Goal: Task Accomplishment & Management: Use online tool/utility

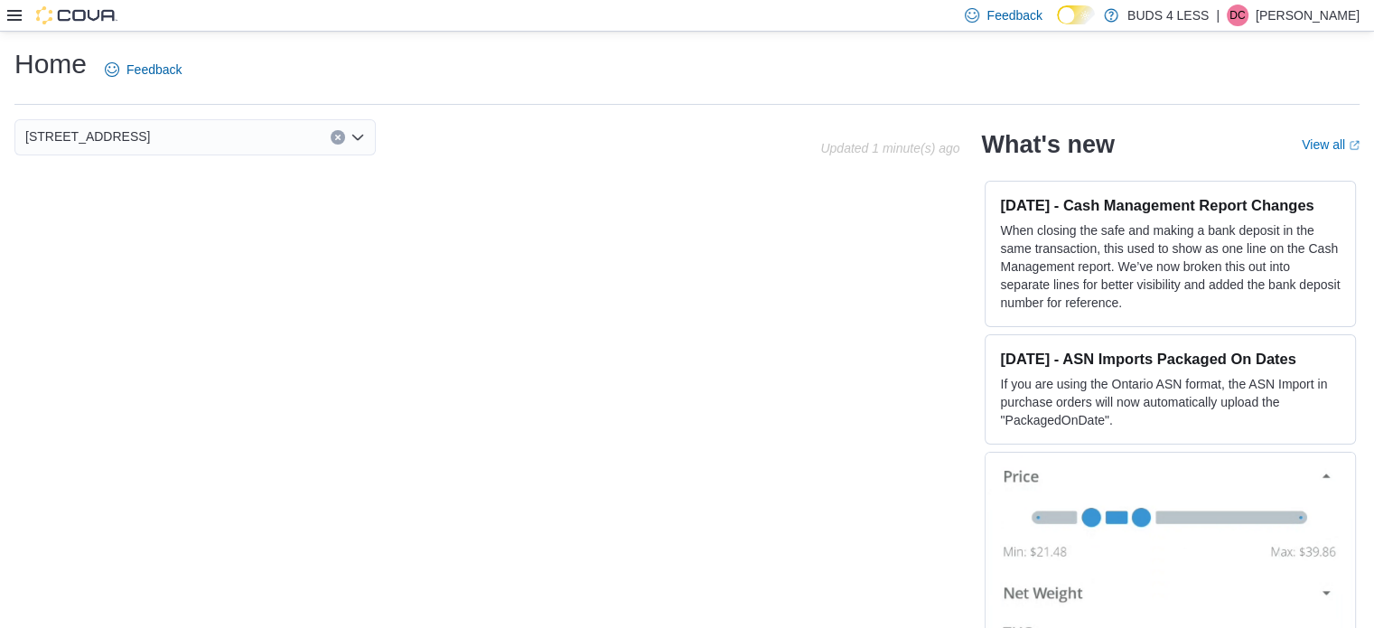
click at [14, 18] on icon at bounding box center [14, 15] width 14 height 14
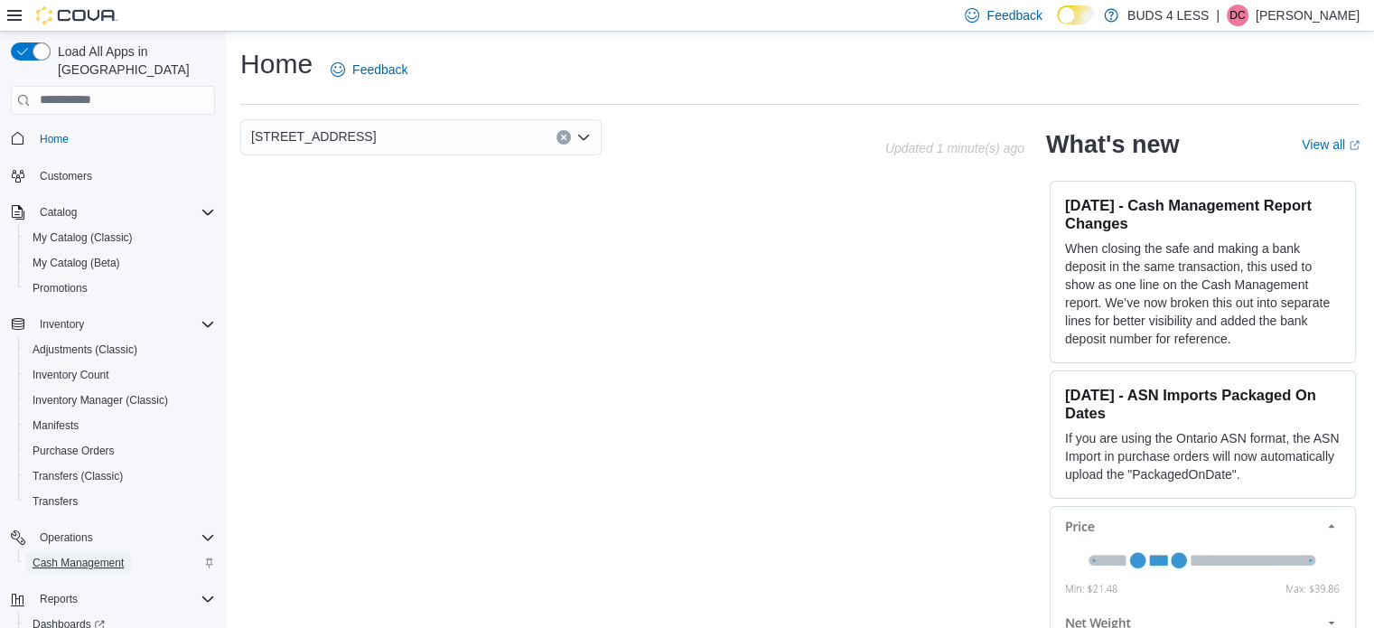
click at [88, 556] on span "Cash Management" at bounding box center [78, 563] width 91 height 14
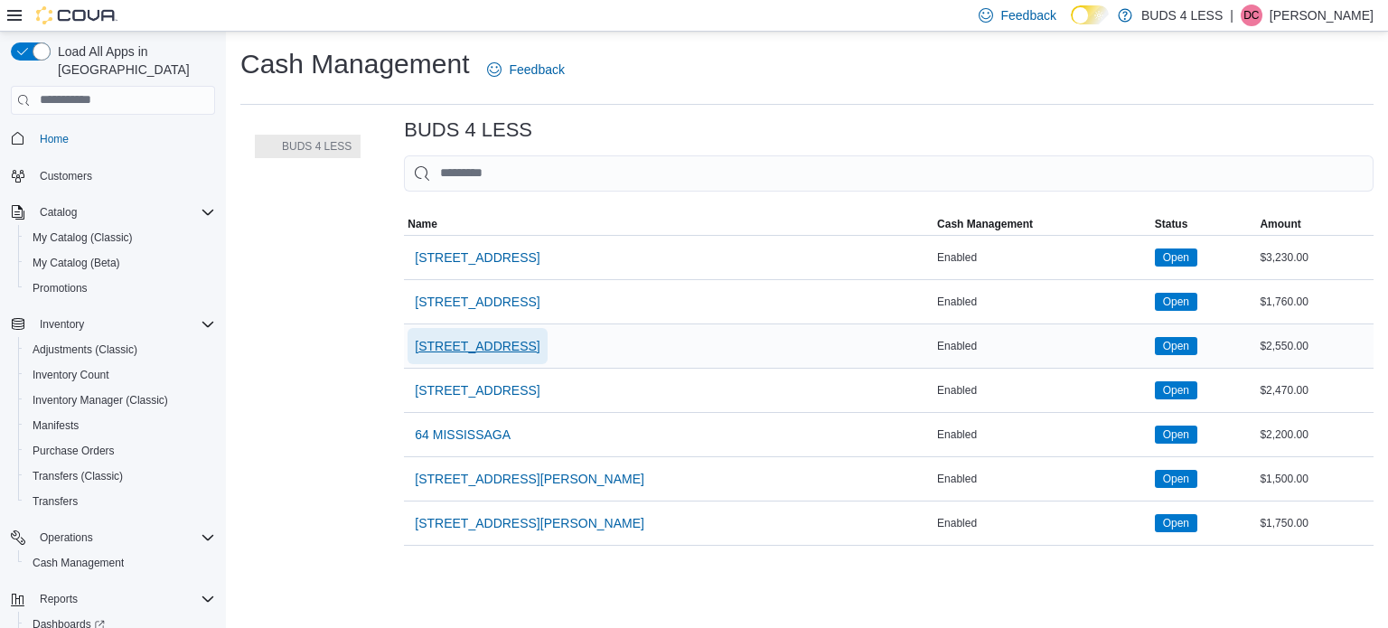
click at [475, 343] on span "[STREET_ADDRESS]" at bounding box center [477, 346] width 125 height 18
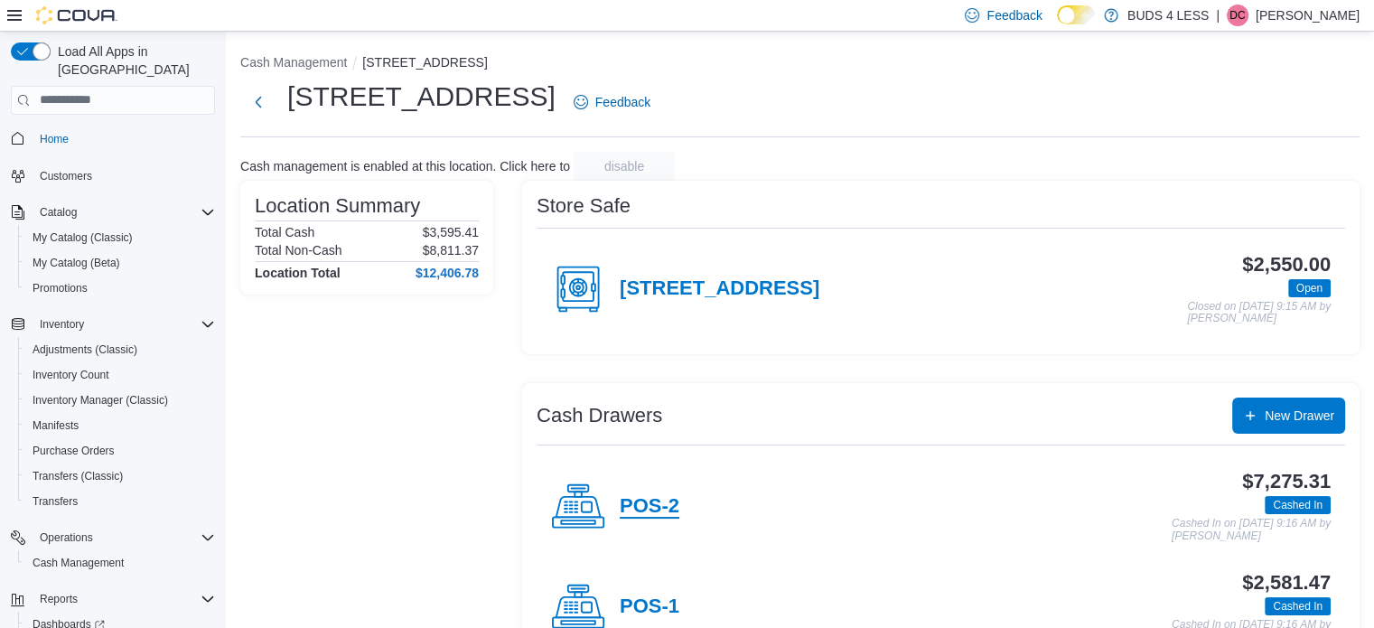
click at [663, 498] on h4 "POS-2" at bounding box center [650, 506] width 60 height 23
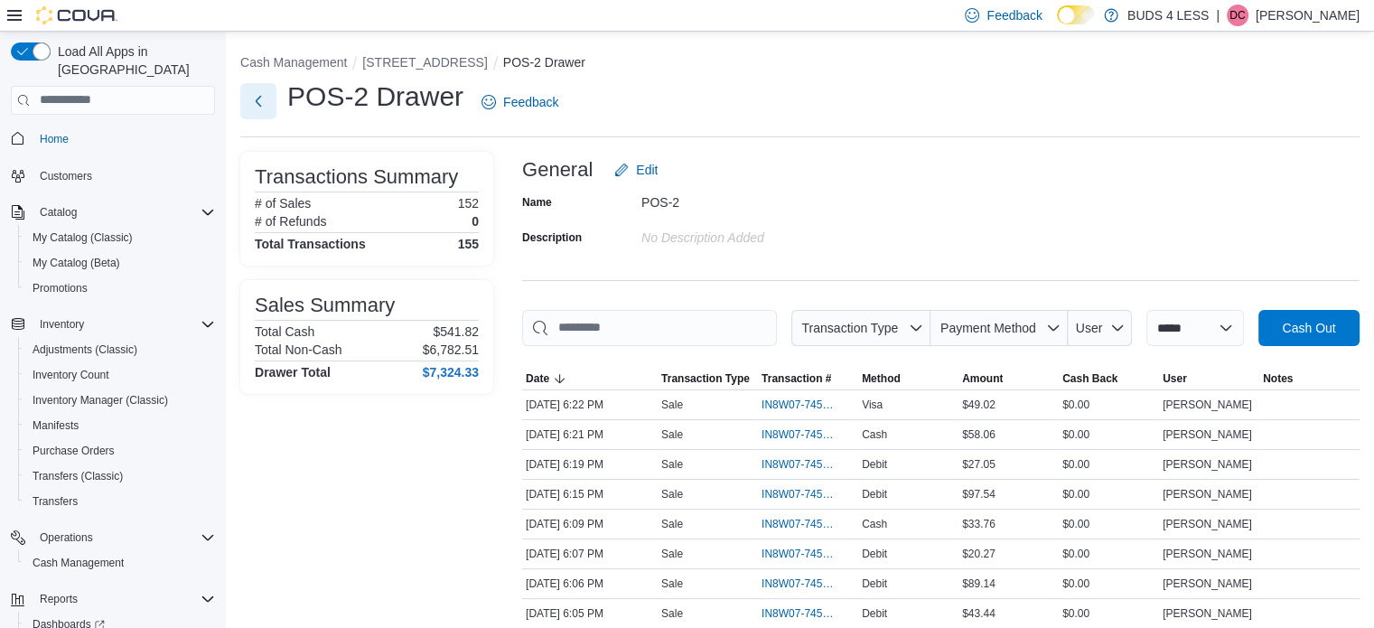
click at [257, 108] on button "Next" at bounding box center [258, 101] width 36 height 36
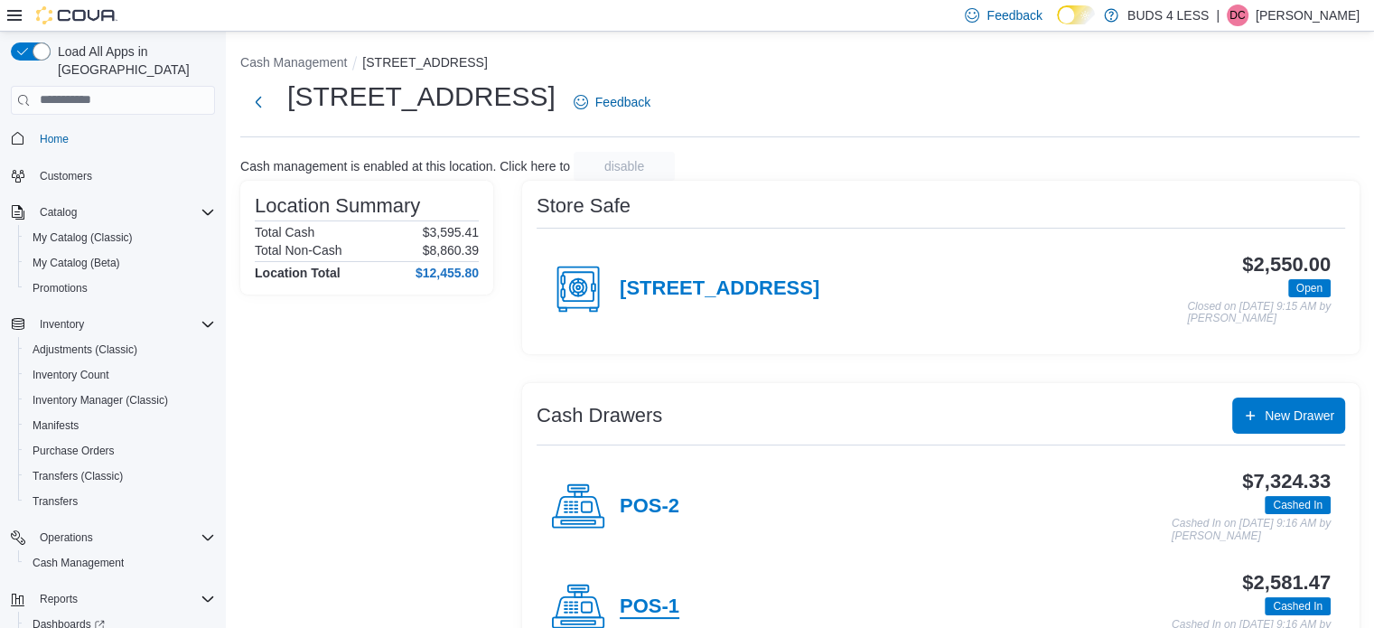
click at [670, 611] on h4 "POS-1" at bounding box center [650, 606] width 60 height 23
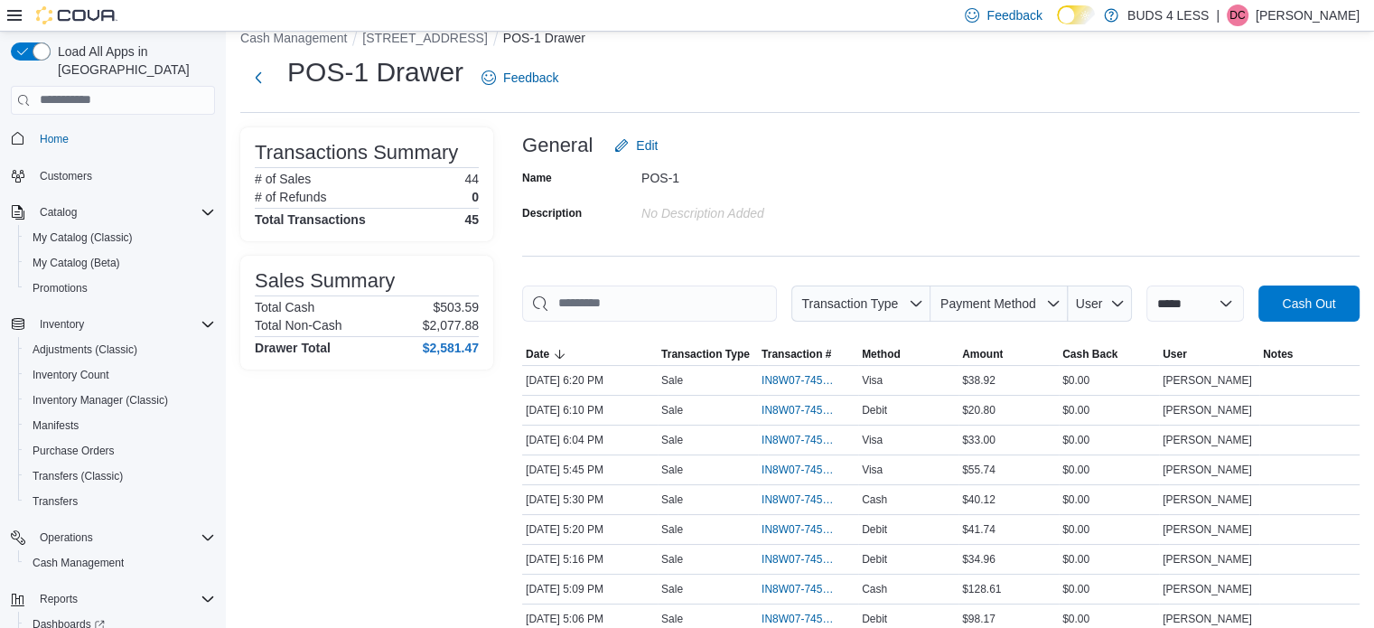
scroll to position [25, 0]
click at [810, 380] on span "IN8W07-745270" at bounding box center [799, 379] width 75 height 14
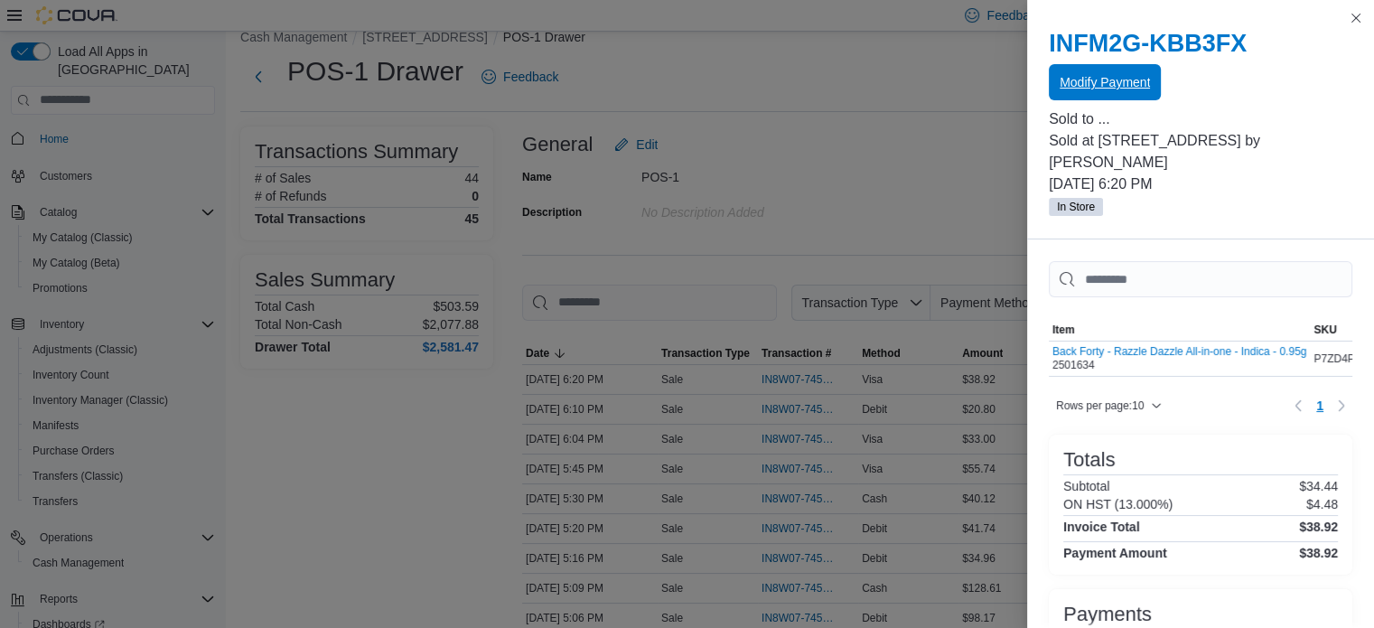
click at [1084, 100] on div "Modify Payment" at bounding box center [1201, 83] width 304 height 36
click at [1095, 80] on span "Modify Payment" at bounding box center [1105, 82] width 90 height 18
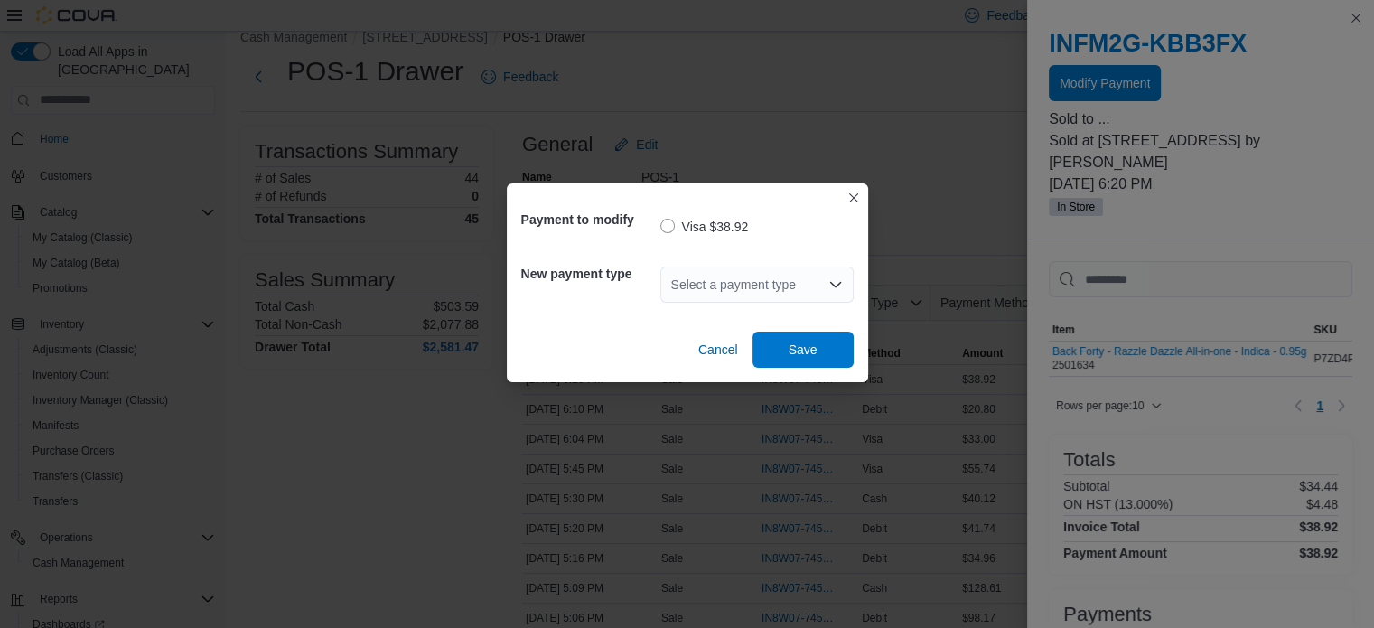
click at [770, 289] on div "Select a payment type" at bounding box center [757, 285] width 193 height 36
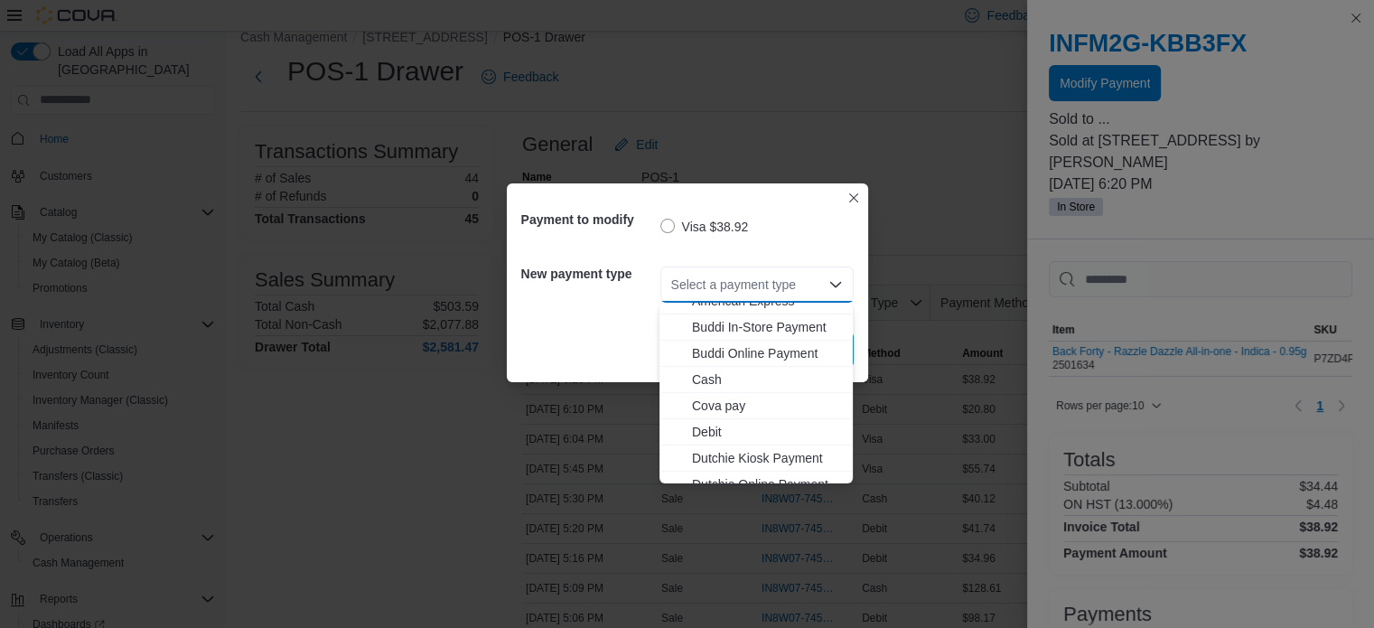
scroll to position [0, 0]
click at [744, 449] on span "Debit" at bounding box center [767, 446] width 150 height 18
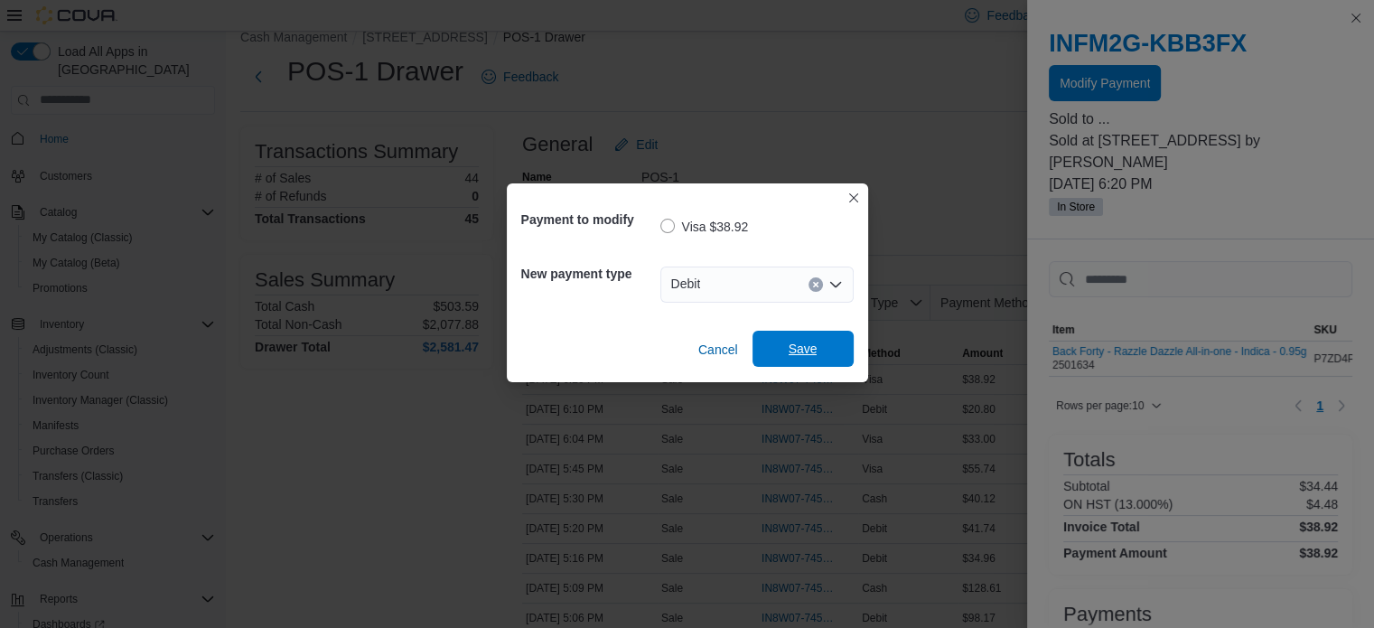
click at [817, 347] on span "Save" at bounding box center [804, 349] width 80 height 36
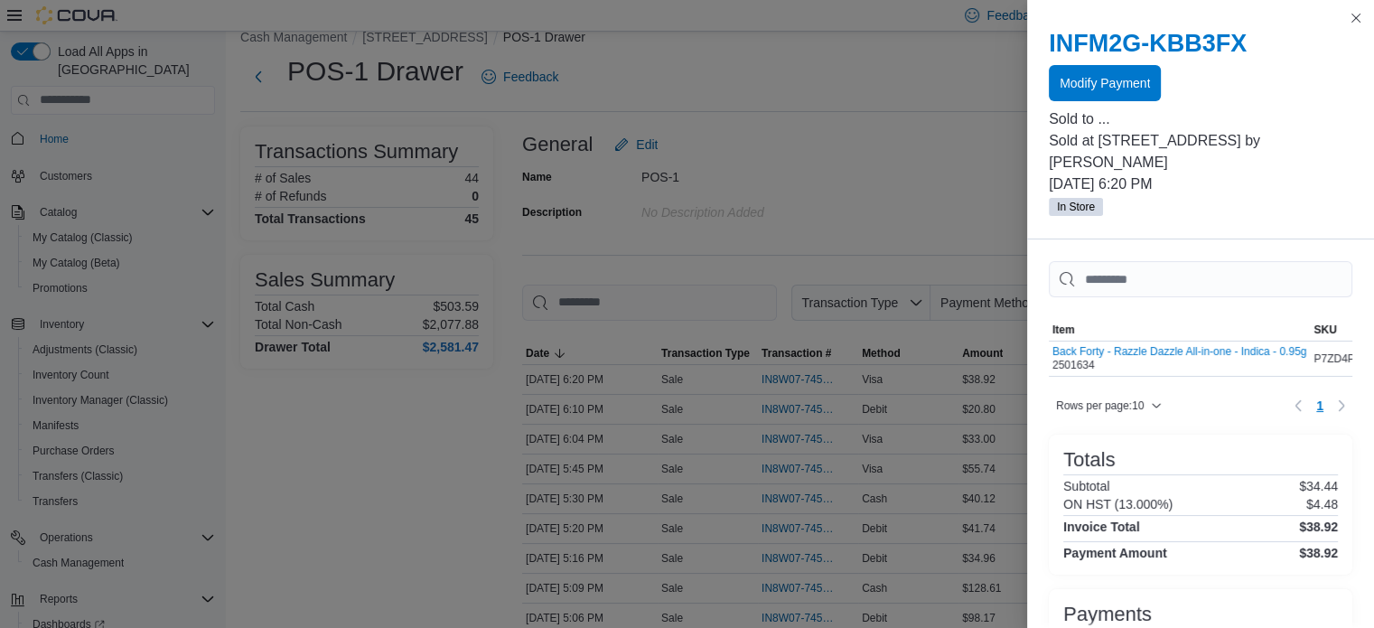
drag, startPoint x: 1133, startPoint y: 85, endPoint x: 1225, endPoint y: 105, distance: 94.3
click at [1225, 105] on div at bounding box center [1201, 104] width 304 height 7
click at [1099, 89] on span "Modify Payment" at bounding box center [1105, 82] width 90 height 18
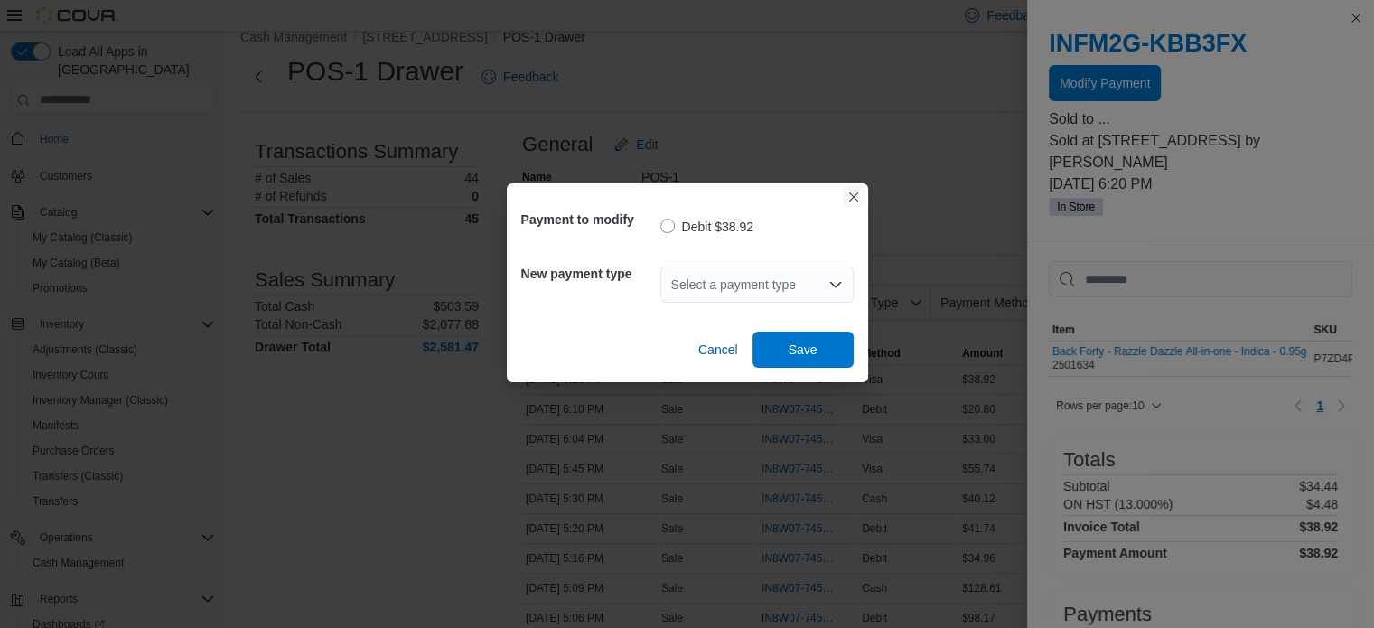
click at [858, 191] on button "Closes this modal window" at bounding box center [854, 197] width 22 height 22
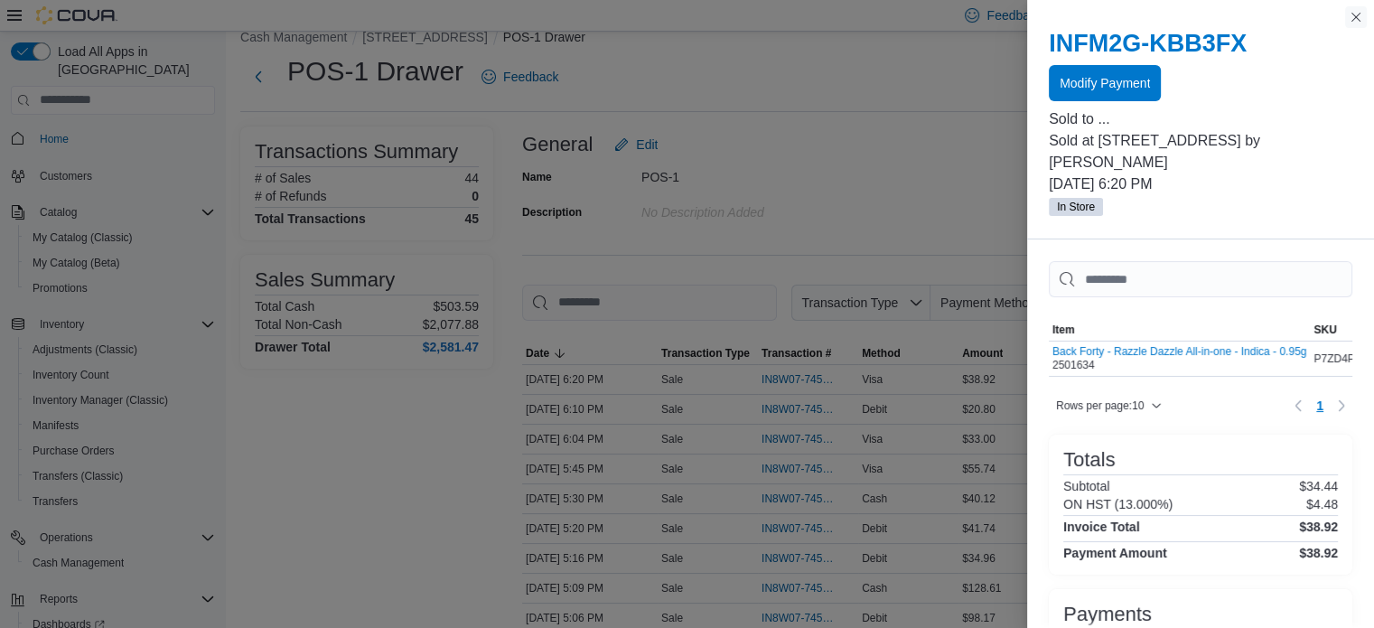
click at [1357, 22] on button "Close this dialog" at bounding box center [1356, 17] width 22 height 22
